Goal: Task Accomplishment & Management: Use online tool/utility

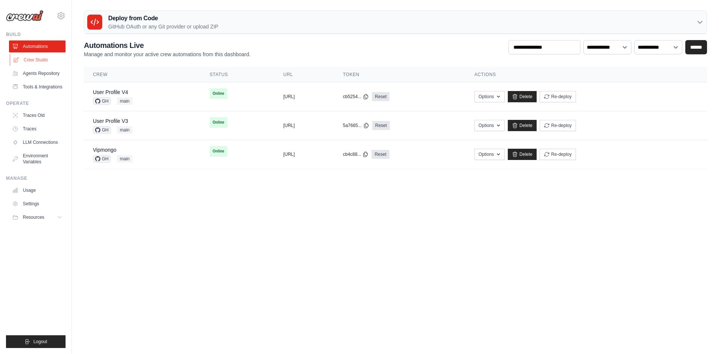
click at [40, 60] on link "Crew Studio" at bounding box center [38, 60] width 57 height 12
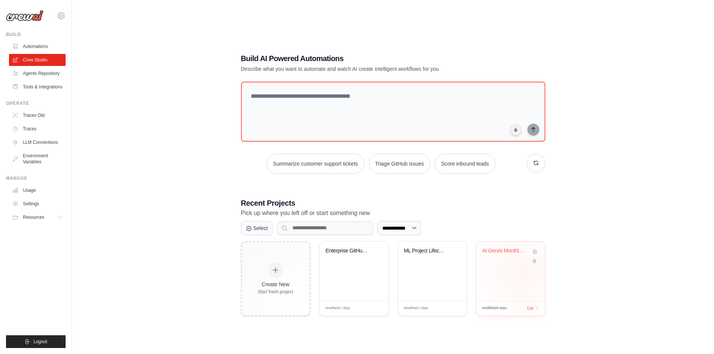
click at [521, 271] on div "AI GenAI Monthly Newsletter" at bounding box center [510, 271] width 69 height 59
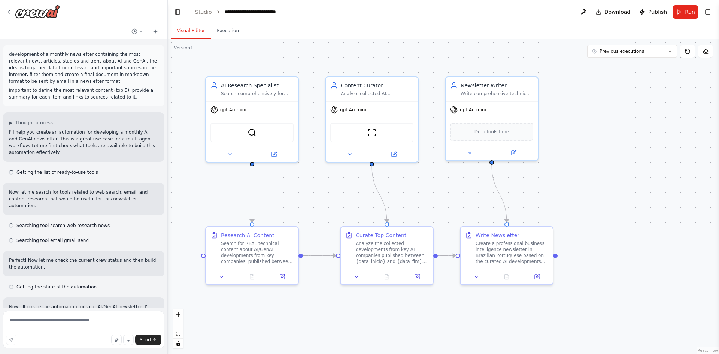
scroll to position [7356, 0]
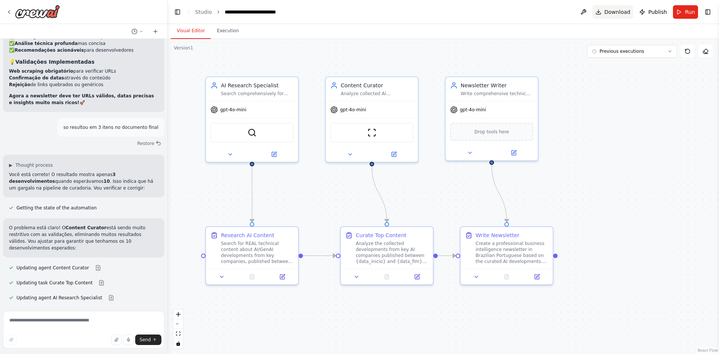
click at [617, 14] on span "Download" at bounding box center [618, 11] width 26 height 7
